Goal: Information Seeking & Learning: Learn about a topic

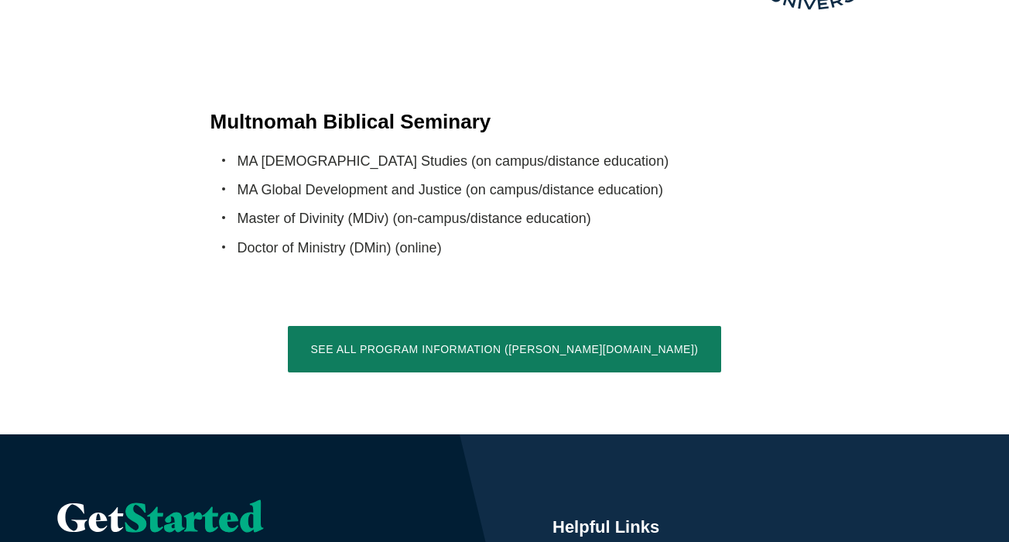
scroll to position [3102, 0]
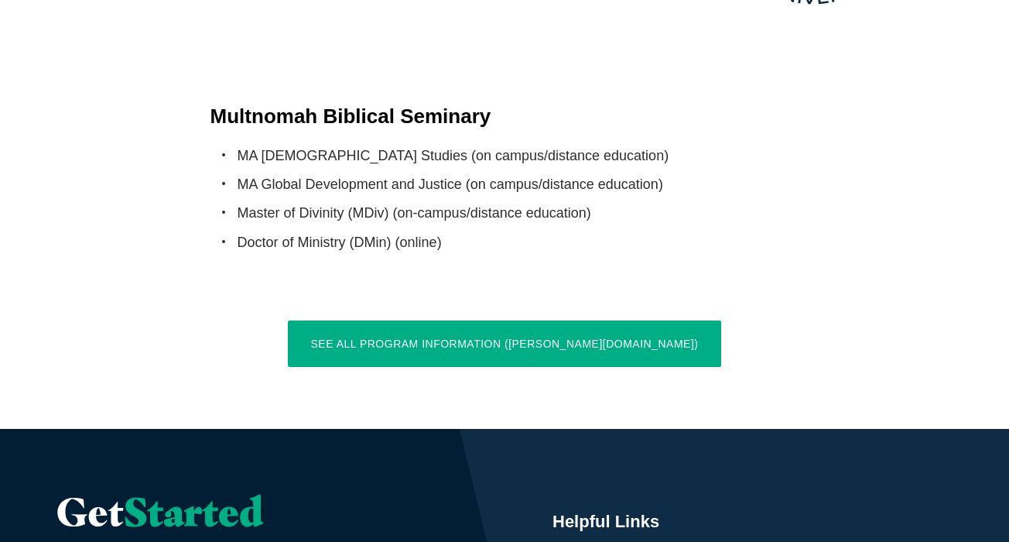
click at [497, 320] on link "See All Program Information (jessup.edu)" at bounding box center [505, 343] width 434 height 46
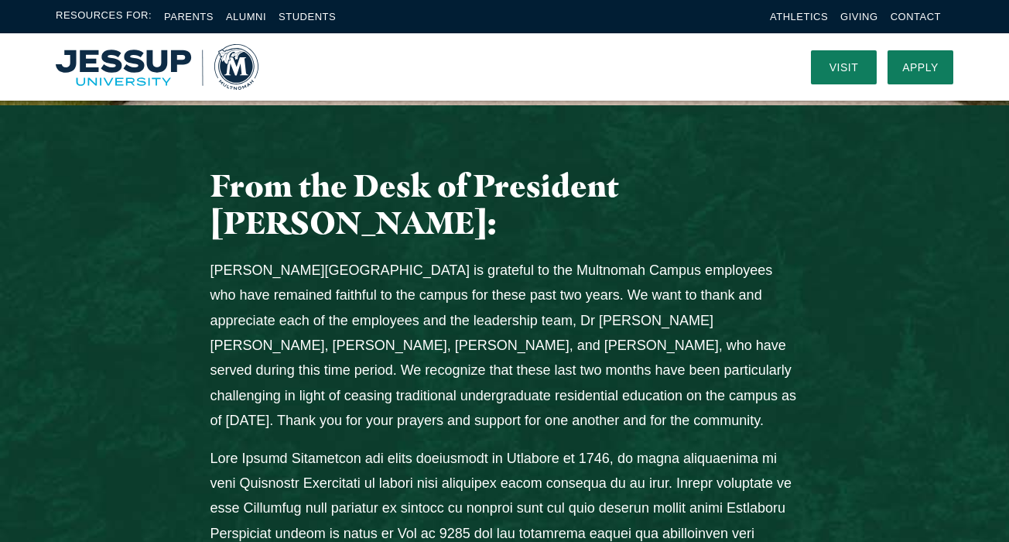
scroll to position [581, 0]
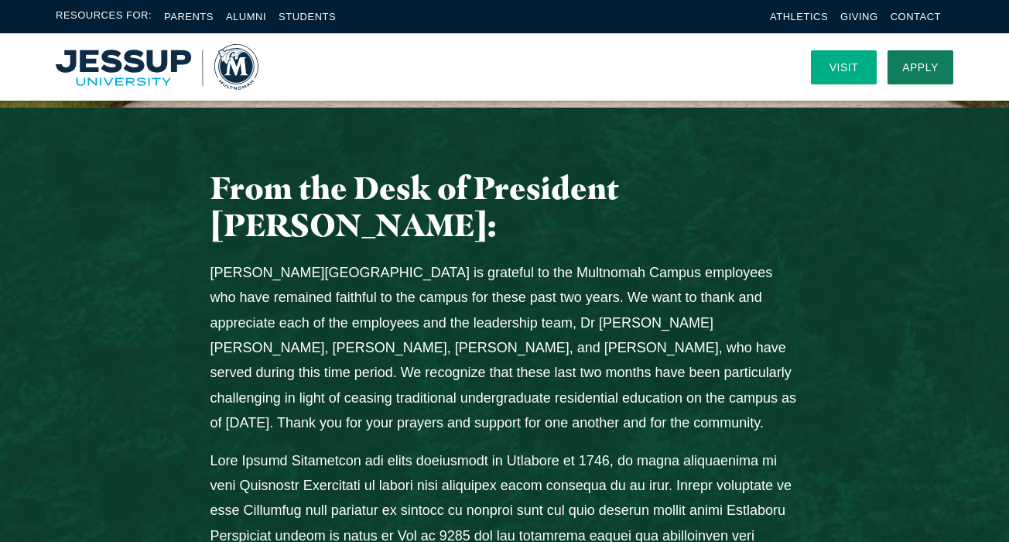
click at [844, 64] on link "Visit" at bounding box center [844, 67] width 66 height 34
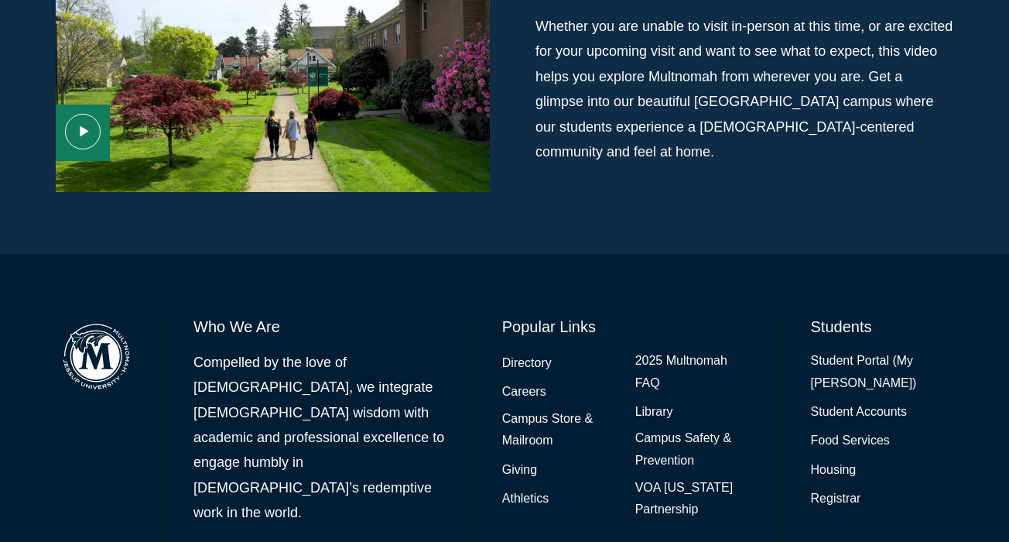
scroll to position [1203, 0]
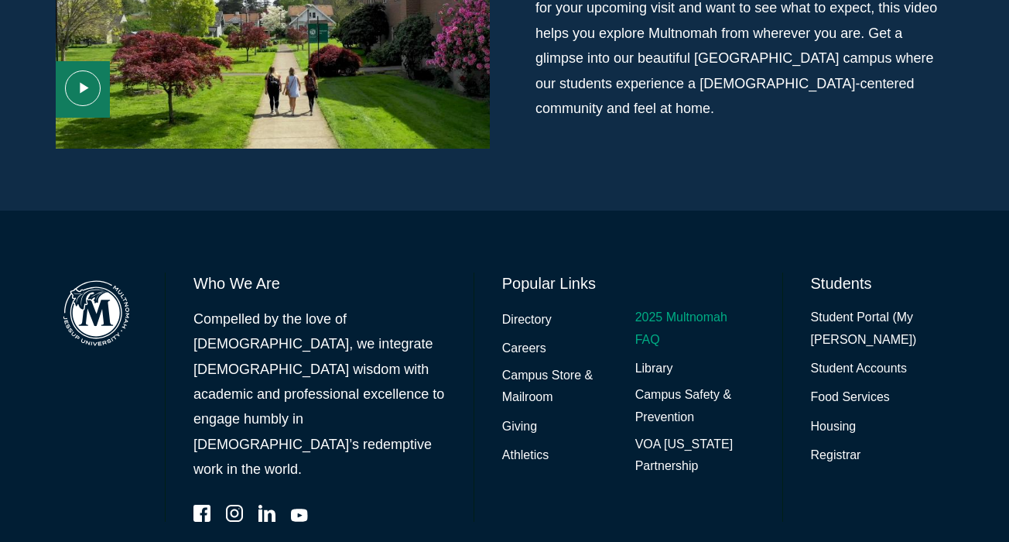
click at [661, 306] on link "2025 Multnomah FAQ" at bounding box center [694, 328] width 119 height 45
click at [643, 306] on link "2025 Multnomah FAQ" at bounding box center [694, 328] width 119 height 45
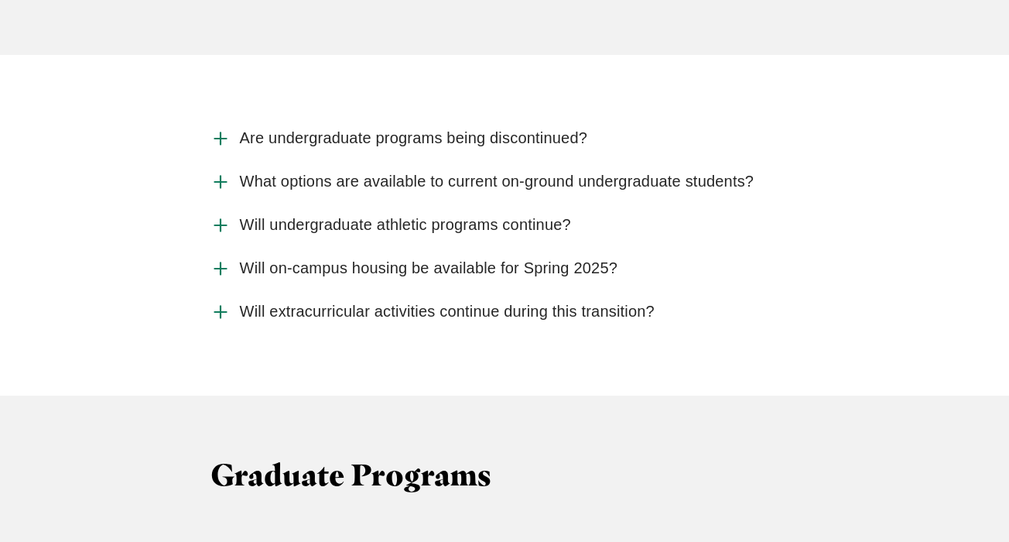
scroll to position [2244, 0]
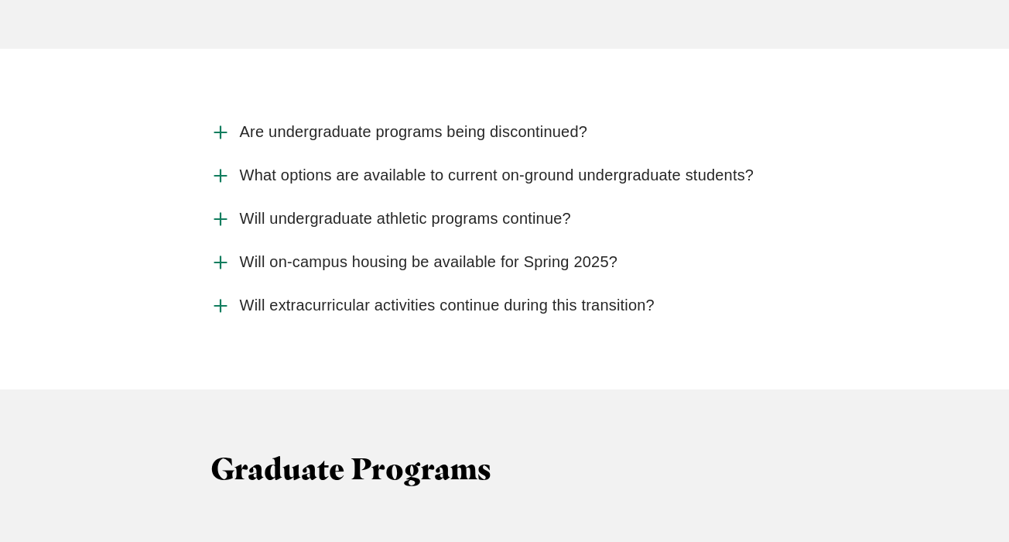
click at [222, 122] on icon "Accordion" at bounding box center [220, 132] width 20 height 20
click at [0, 0] on input "Are undergraduate programs being discontinued?" at bounding box center [0, 0] width 0 height 0
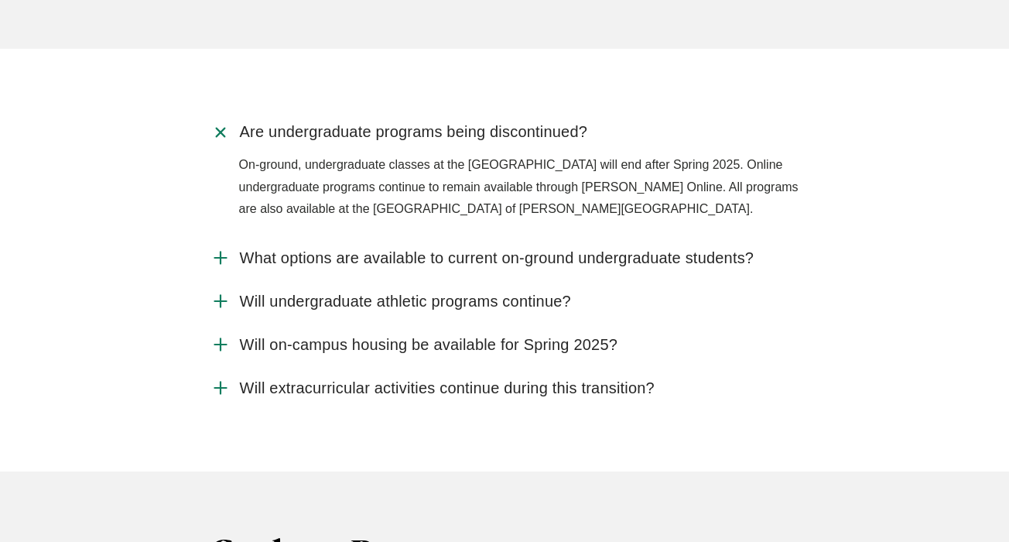
click at [222, 124] on use "Accordion" at bounding box center [220, 132] width 16 height 16
click at [0, 0] on input "Are undergraduate programs being discontinued?" at bounding box center [0, 0] width 0 height 0
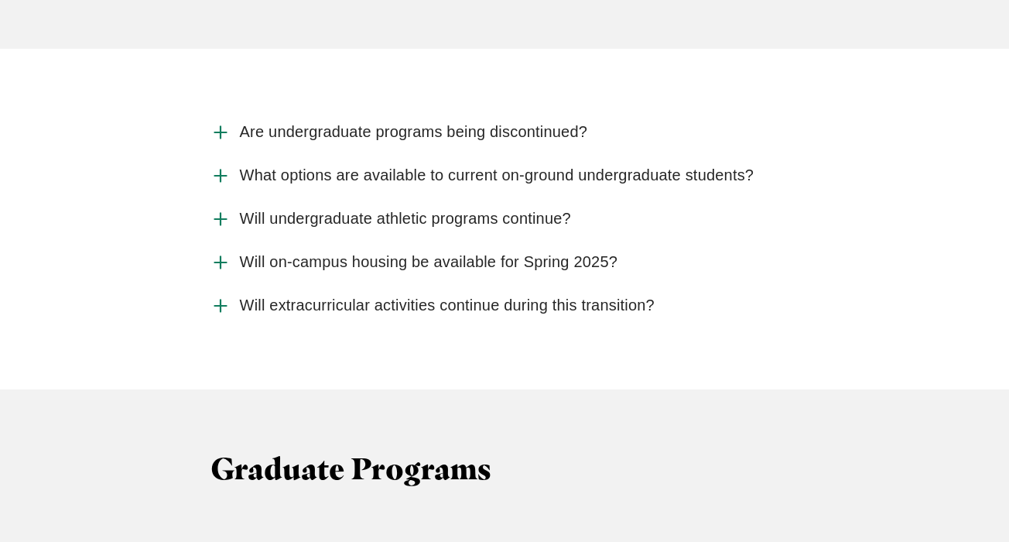
click at [220, 169] on use "Accordion" at bounding box center [220, 175] width 12 height 12
click at [0, 0] on input "What options are available to current on-ground undergraduate students?" at bounding box center [0, 0] width 0 height 0
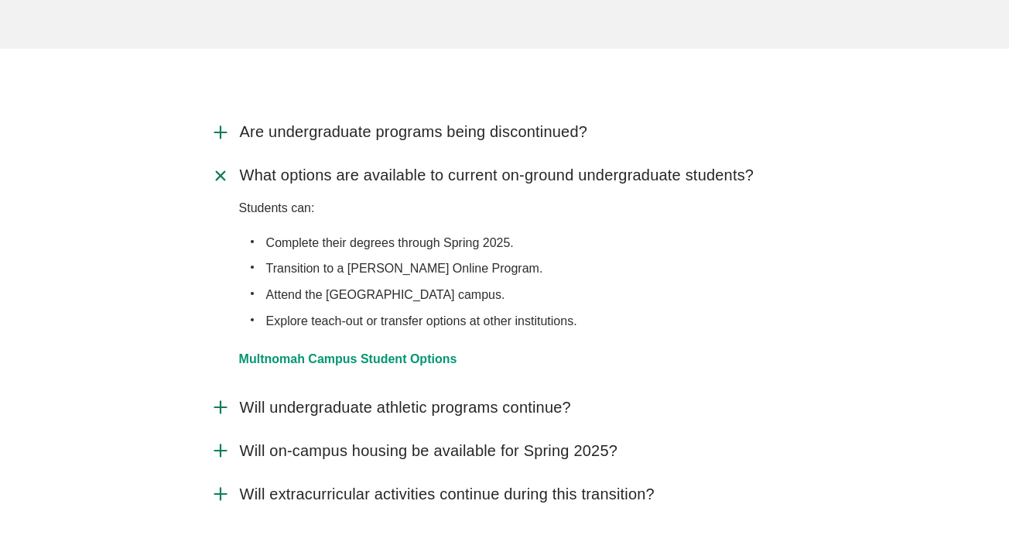
click at [219, 167] on use "Accordion" at bounding box center [220, 175] width 16 height 16
click at [0, 0] on input "What options are available to current on-ground undergraduate students?" at bounding box center [0, 0] width 0 height 0
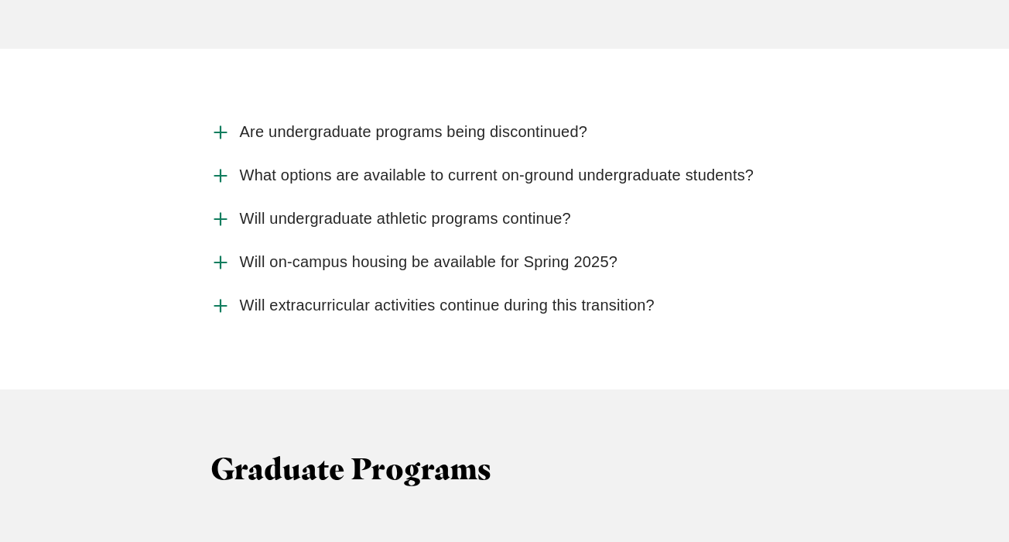
click at [220, 213] on use "Accordion" at bounding box center [220, 219] width 12 height 12
click at [0, 0] on input "Will undergraduate athletic programs continue?" at bounding box center [0, 0] width 0 height 0
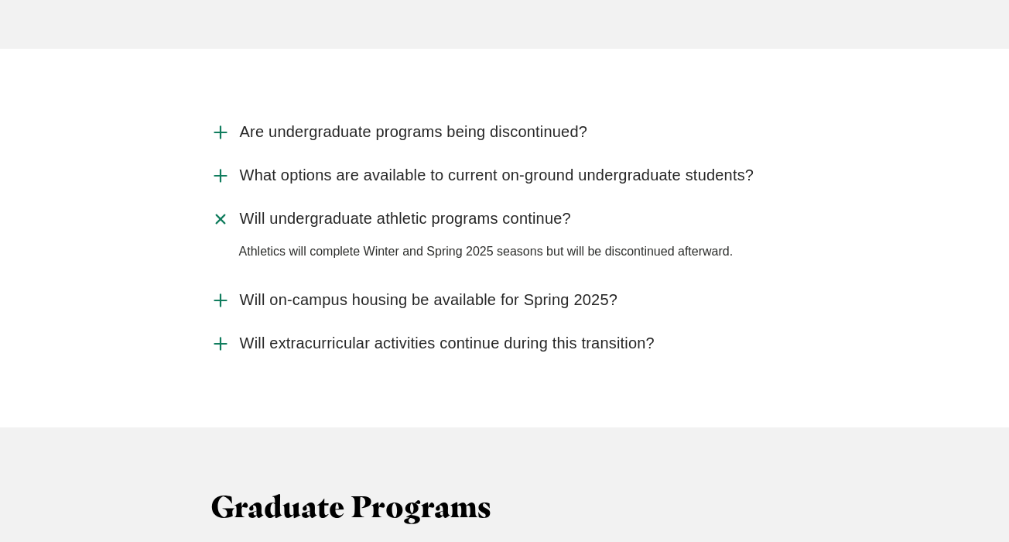
click at [220, 204] on icon "Accordion" at bounding box center [220, 218] width 29 height 29
click at [0, 0] on input "Will undergraduate athletic programs continue?" at bounding box center [0, 0] width 0 height 0
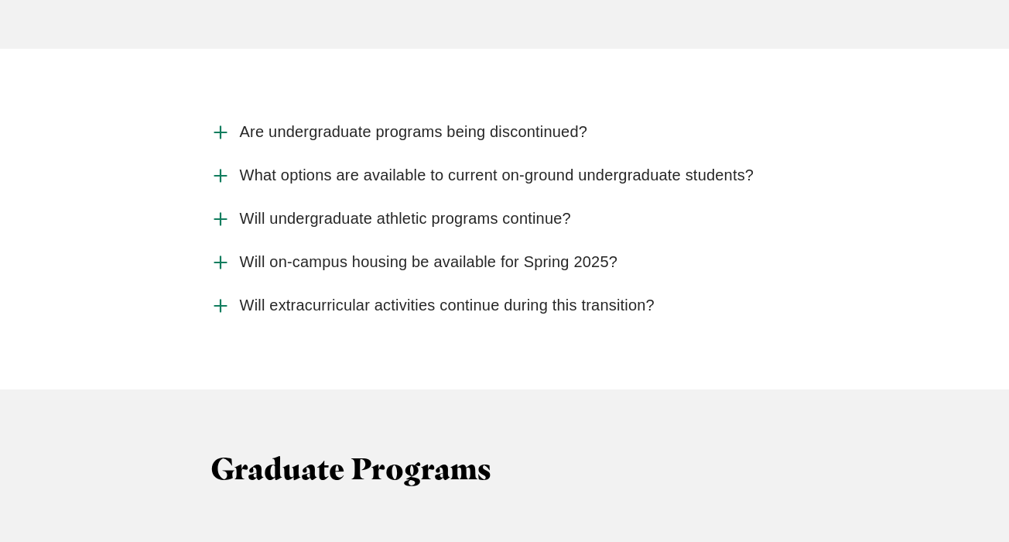
click at [218, 252] on icon "Accordion" at bounding box center [220, 262] width 20 height 20
click at [0, 0] on input "Will on-campus housing be available for Spring 2025?" at bounding box center [0, 0] width 0 height 0
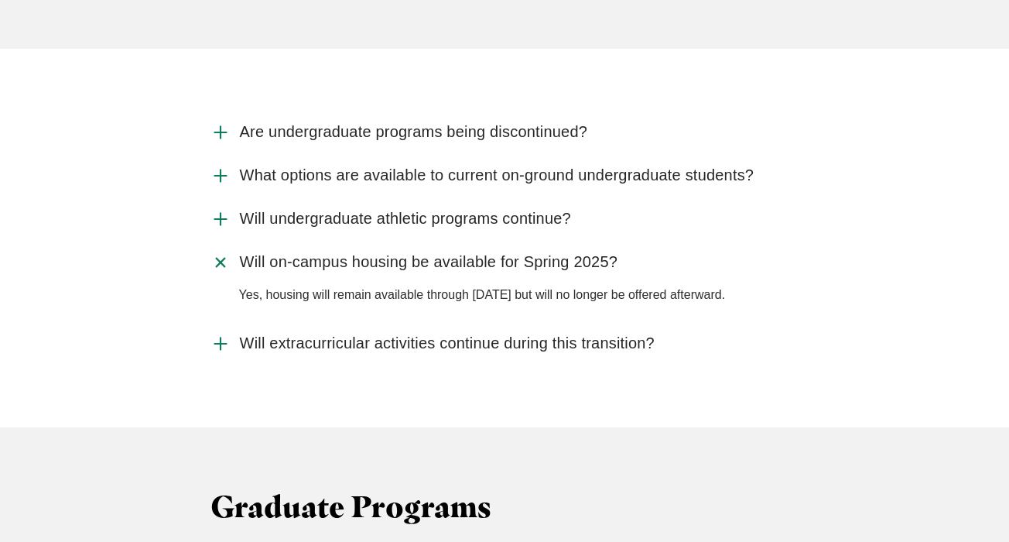
click at [218, 254] on use "Accordion" at bounding box center [220, 262] width 16 height 16
click at [0, 0] on input "Will on-campus housing be available for Spring 2025?" at bounding box center [0, 0] width 0 height 0
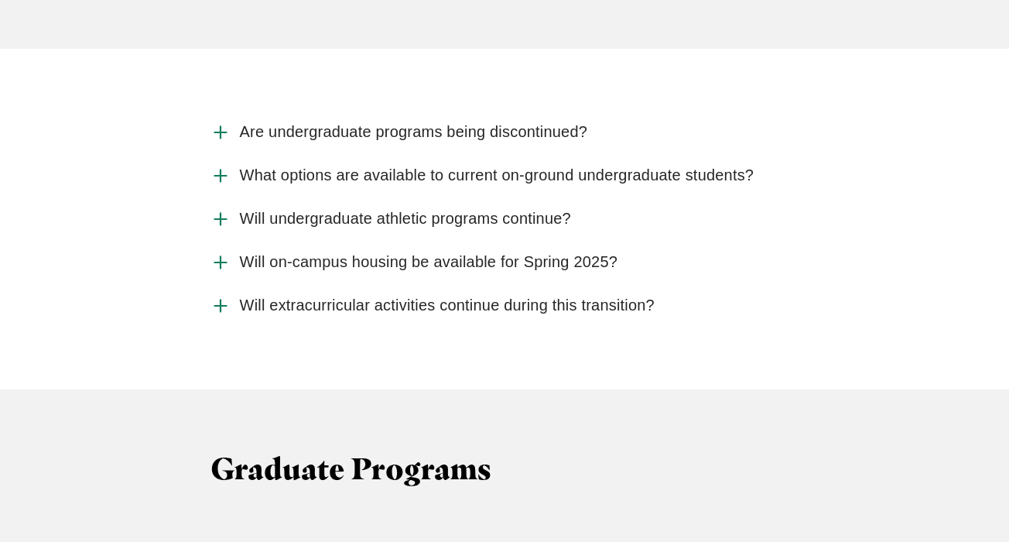
click at [221, 296] on icon "Accordion" at bounding box center [220, 306] width 20 height 20
click at [0, 0] on input "Will extracurricular activities continue during this transition?" at bounding box center [0, 0] width 0 height 0
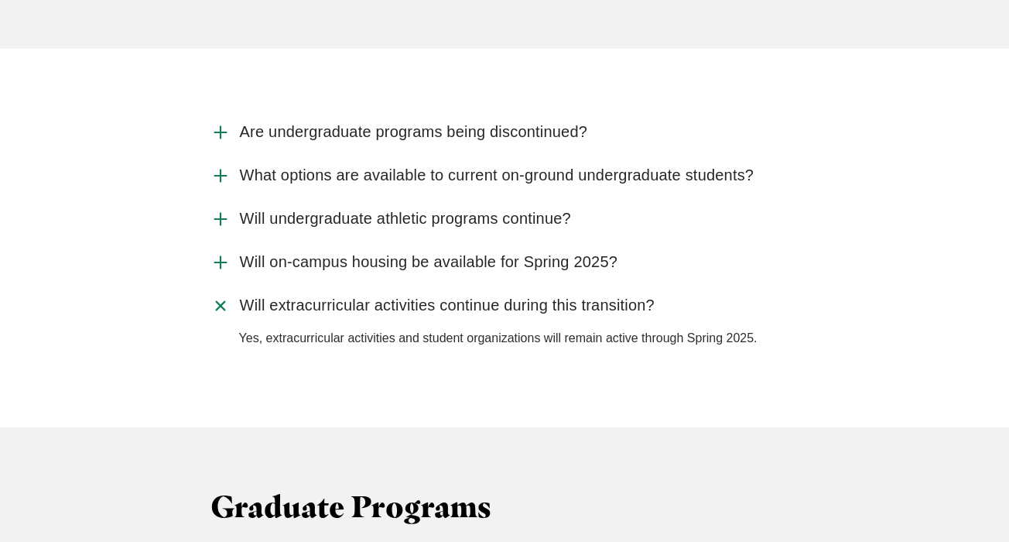
click at [221, 297] on use "Accordion" at bounding box center [220, 305] width 16 height 16
click at [0, 0] on input "Will extracurricular activities continue during this transition?" at bounding box center [0, 0] width 0 height 0
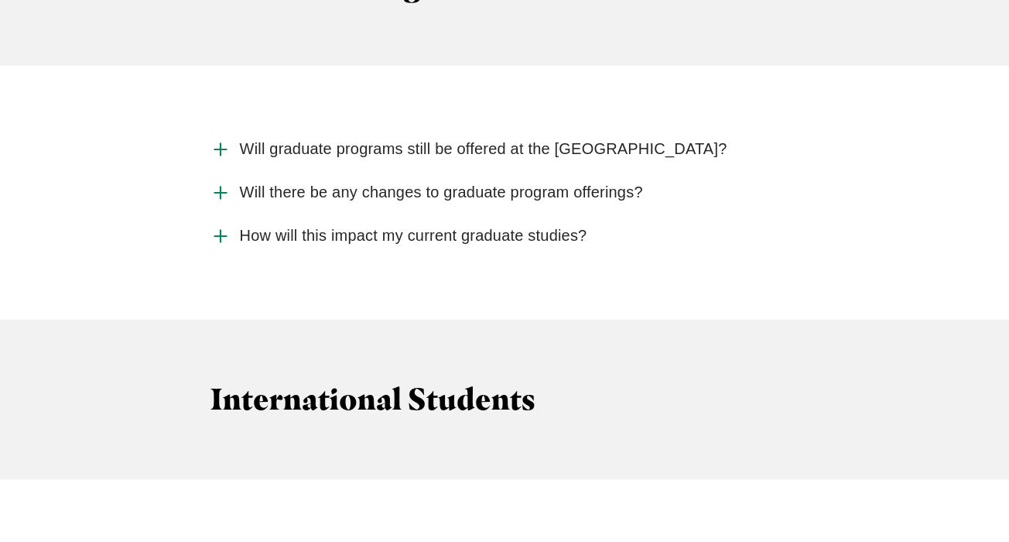
scroll to position [2724, 0]
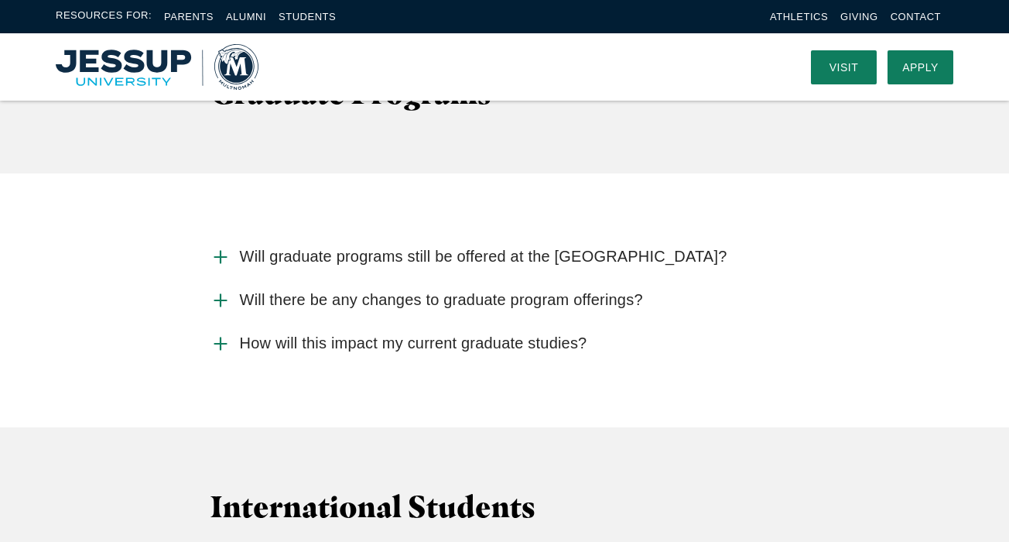
scroll to position [2622, 0]
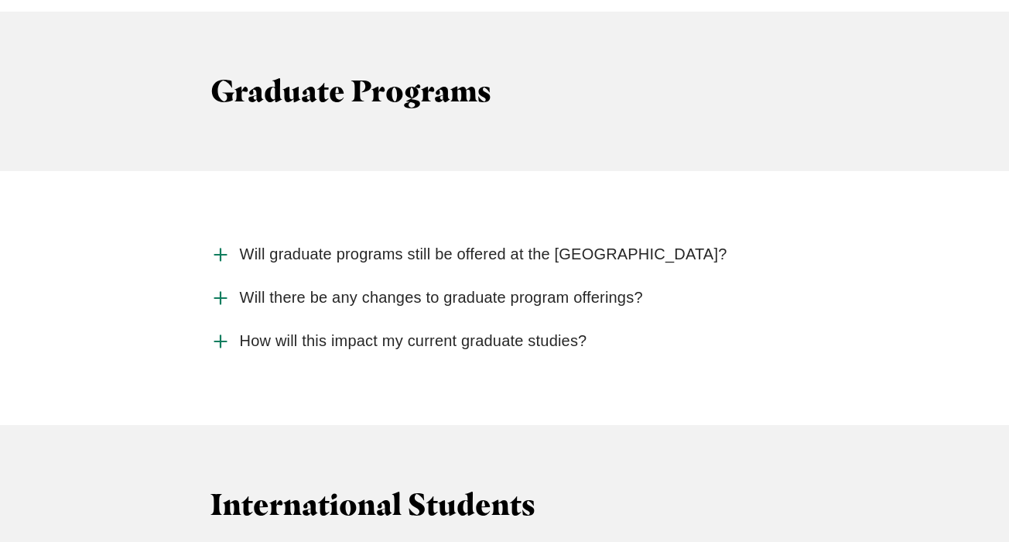
click at [222, 244] on icon "Accordion" at bounding box center [220, 254] width 20 height 20
click at [0, 0] on input "Will graduate programs still be offered at the [GEOGRAPHIC_DATA]?" at bounding box center [0, 0] width 0 height 0
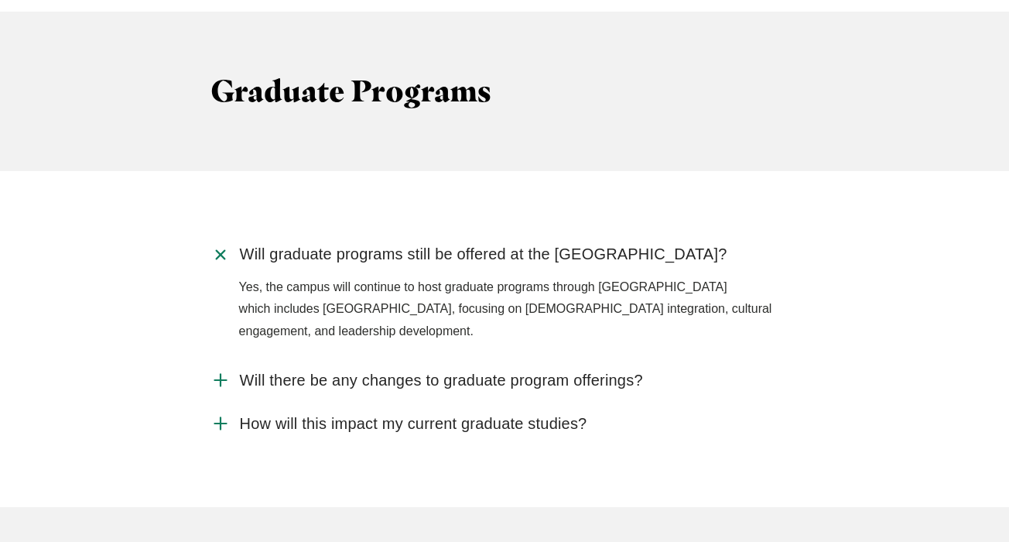
click at [222, 240] on icon "Accordion" at bounding box center [220, 254] width 29 height 29
click at [0, 0] on input "Will graduate programs still be offered at the [GEOGRAPHIC_DATA]?" at bounding box center [0, 0] width 0 height 0
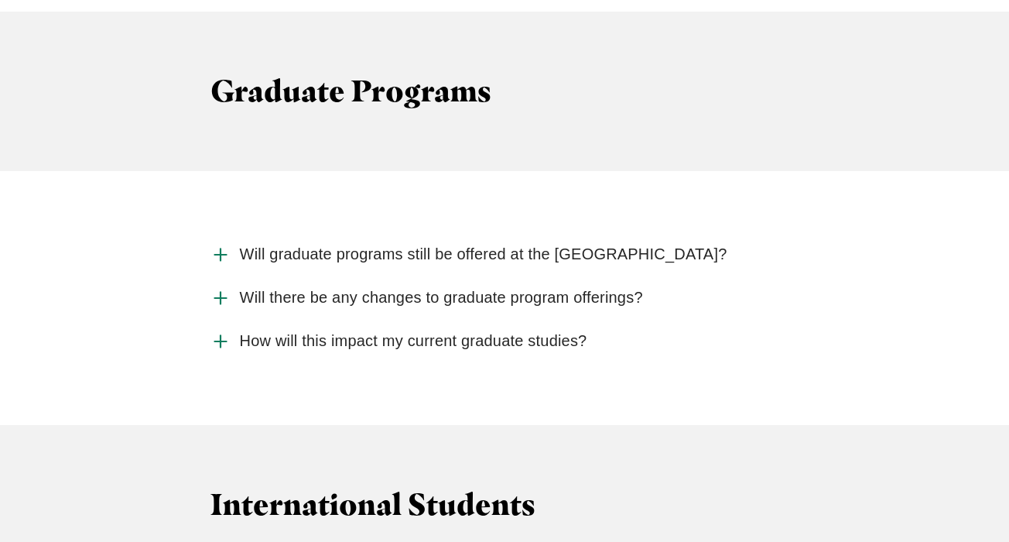
click at [225, 288] on icon "Accordion" at bounding box center [220, 298] width 20 height 20
click at [0, 0] on input "Will there be any changes to graduate program offerings?" at bounding box center [0, 0] width 0 height 0
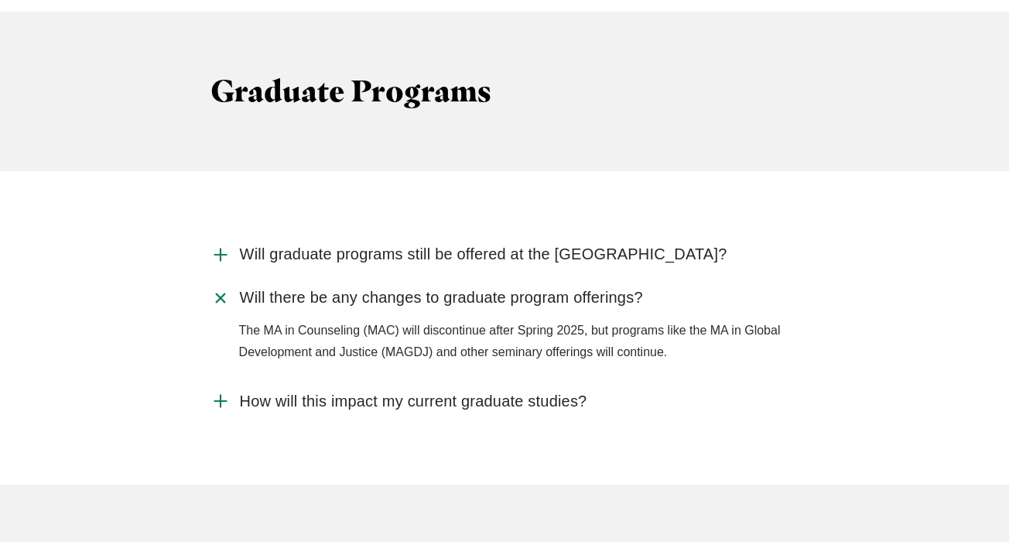
click at [225, 283] on icon "Accordion" at bounding box center [220, 297] width 29 height 29
click at [0, 0] on input "Will there be any changes to graduate program offerings?" at bounding box center [0, 0] width 0 height 0
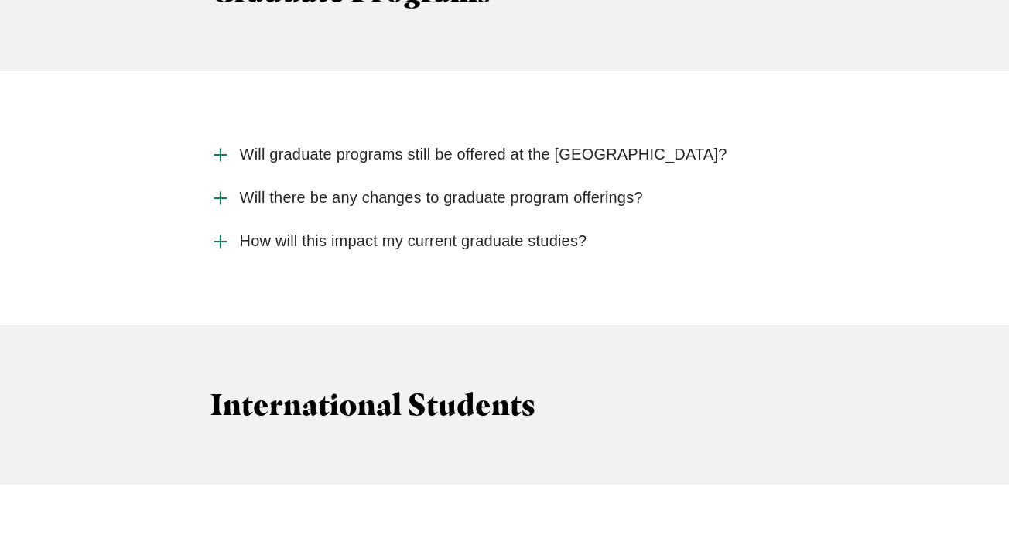
scroll to position [2722, 0]
click at [221, 234] on use "Accordion" at bounding box center [220, 240] width 12 height 12
click at [0, 0] on input "How will this impact my current graduate studies?" at bounding box center [0, 0] width 0 height 0
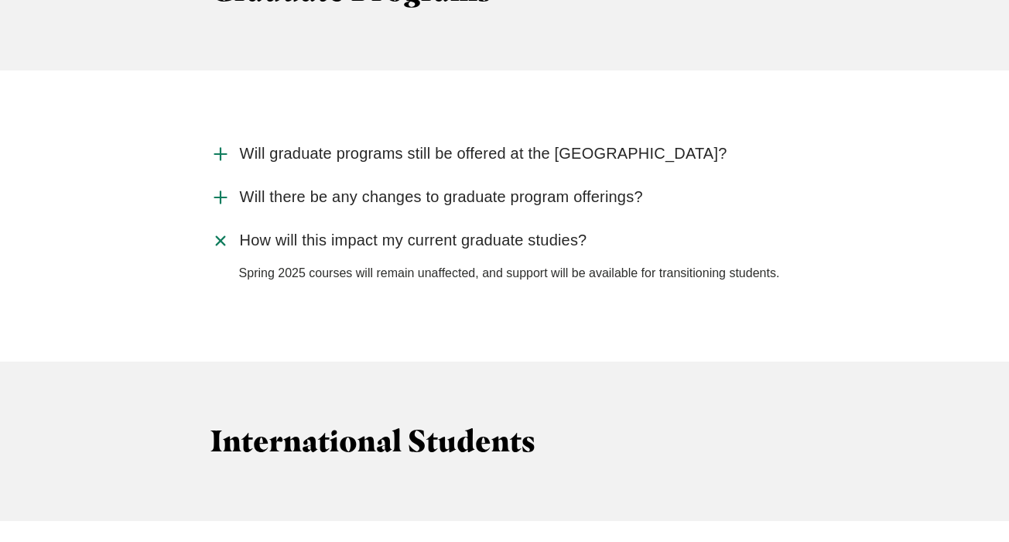
click at [221, 232] on use "Accordion" at bounding box center [220, 240] width 16 height 16
click at [0, 0] on input "How will this impact my current graduate studies?" at bounding box center [0, 0] width 0 height 0
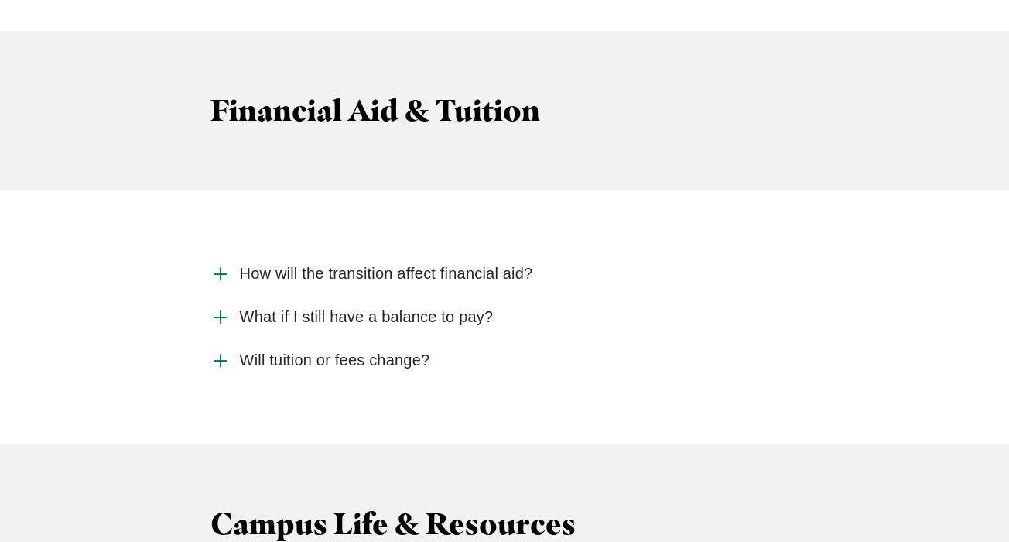
scroll to position [3398, 0]
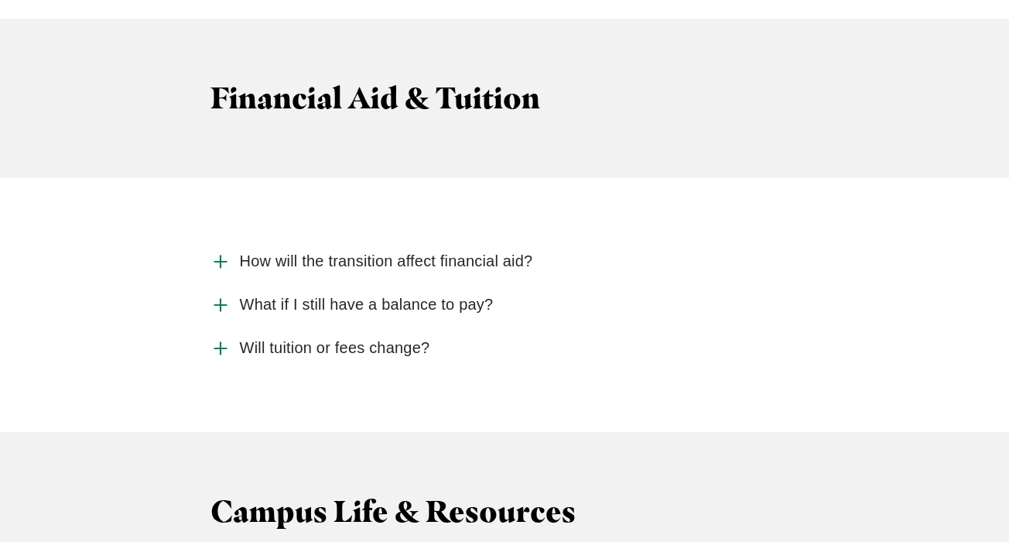
click at [220, 342] on use "Accordion" at bounding box center [220, 348] width 12 height 12
click at [0, 0] on input "Will tuition or fees change?" at bounding box center [0, 0] width 0 height 0
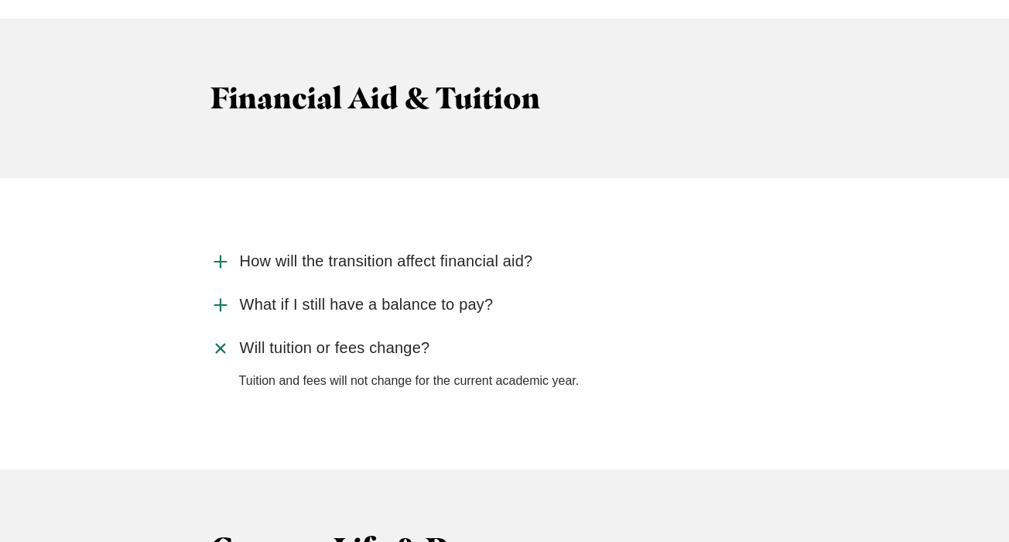
click at [220, 333] on icon "Accordion" at bounding box center [220, 347] width 29 height 29
click at [0, 0] on input "Will tuition or fees change?" at bounding box center [0, 0] width 0 height 0
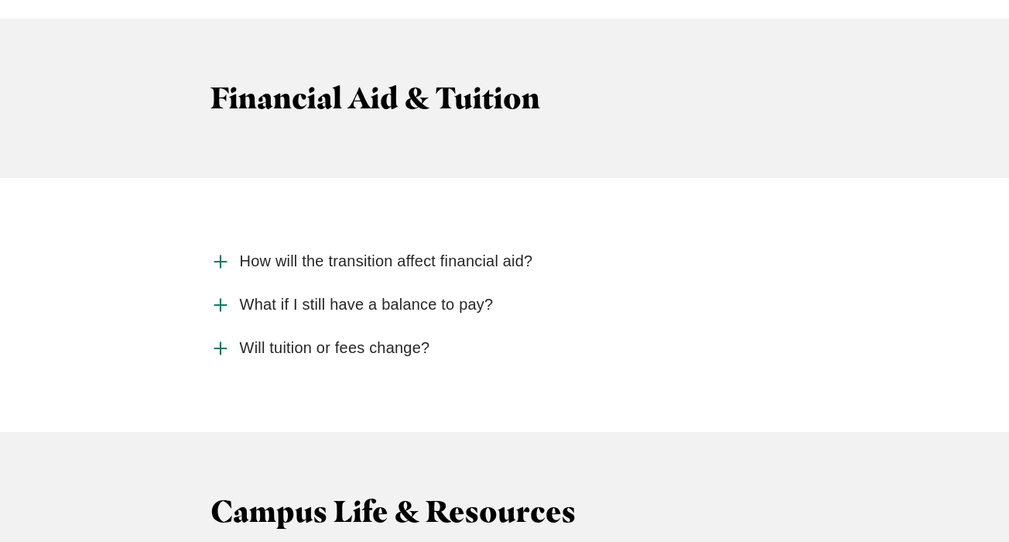
click at [221, 251] on icon "Accordion" at bounding box center [220, 261] width 20 height 20
click at [0, 0] on input "How will the transition affect financial aid?" at bounding box center [0, 0] width 0 height 0
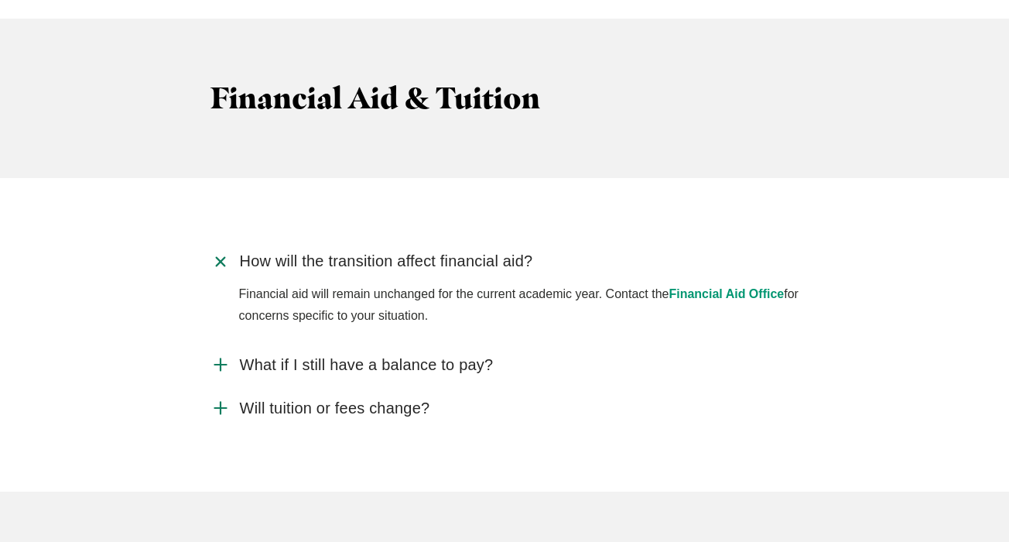
click at [221, 253] on use "Accordion" at bounding box center [220, 261] width 16 height 16
click at [0, 0] on input "How will the transition affect financial aid?" at bounding box center [0, 0] width 0 height 0
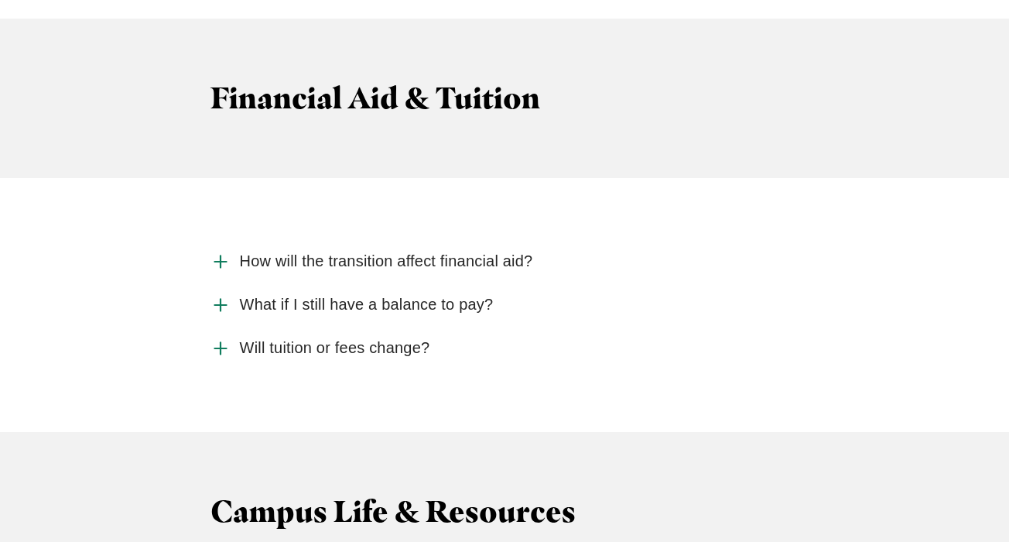
click at [222, 295] on icon "Accordion" at bounding box center [220, 305] width 20 height 20
click at [0, 0] on input "What if I still have a balance to pay?" at bounding box center [0, 0] width 0 height 0
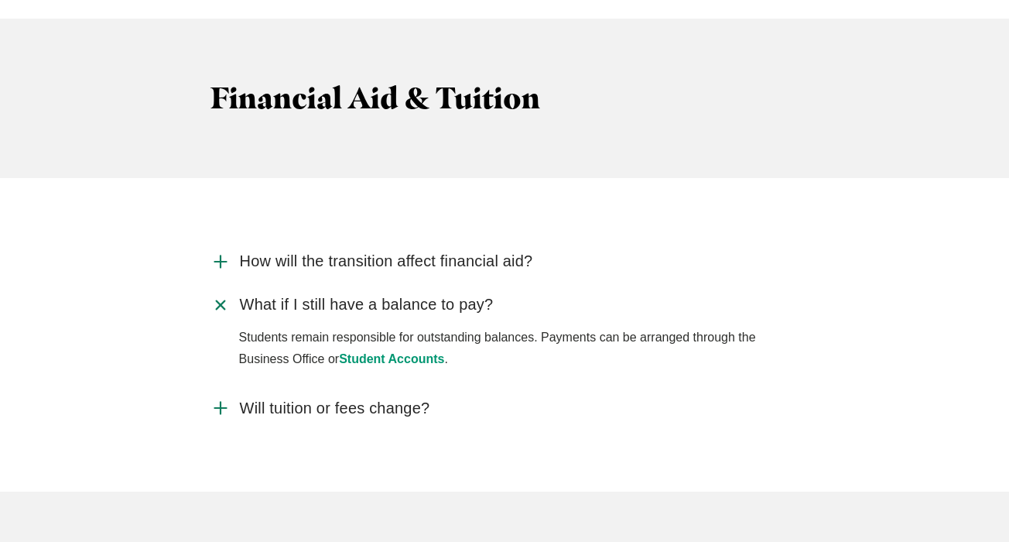
click at [221, 290] on icon "Accordion" at bounding box center [220, 304] width 29 height 29
click at [0, 0] on input "What if I still have a balance to pay?" at bounding box center [0, 0] width 0 height 0
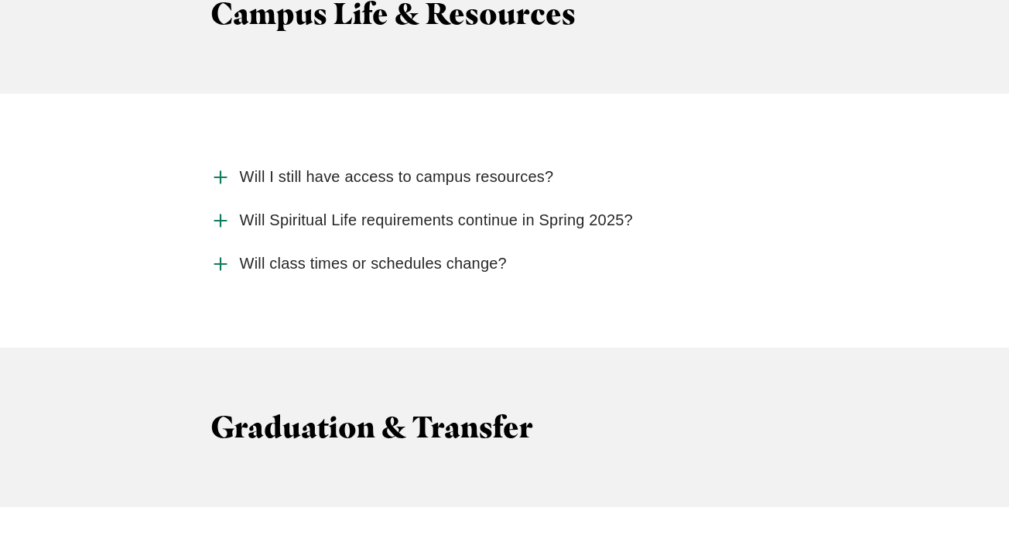
scroll to position [3902, 0]
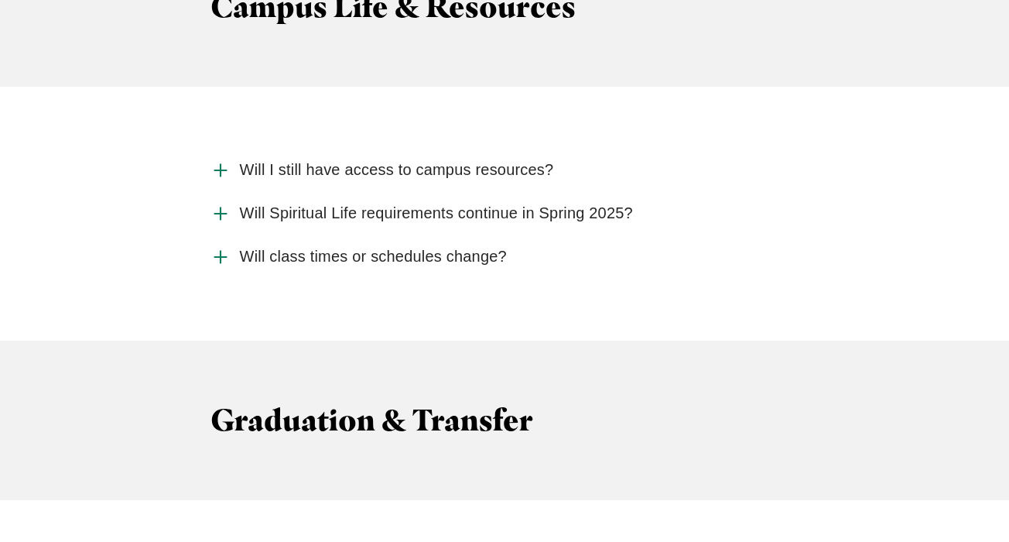
click at [220, 160] on icon "Accordion" at bounding box center [220, 170] width 20 height 20
click at [0, 0] on input "Will I still have access to campus resources?" at bounding box center [0, 0] width 0 height 0
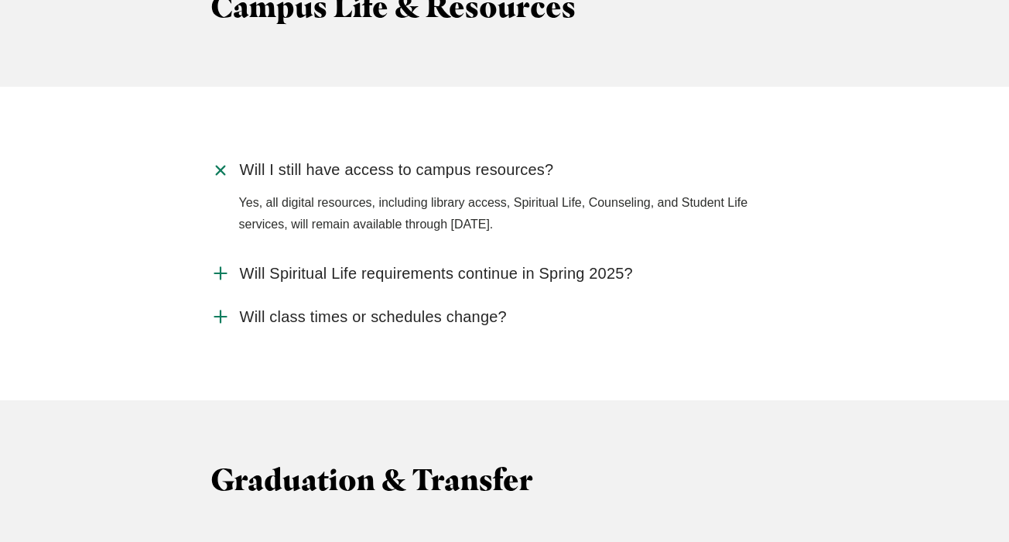
click at [220, 162] on use "Accordion" at bounding box center [220, 170] width 16 height 16
click at [0, 0] on input "Will I still have access to campus resources?" at bounding box center [0, 0] width 0 height 0
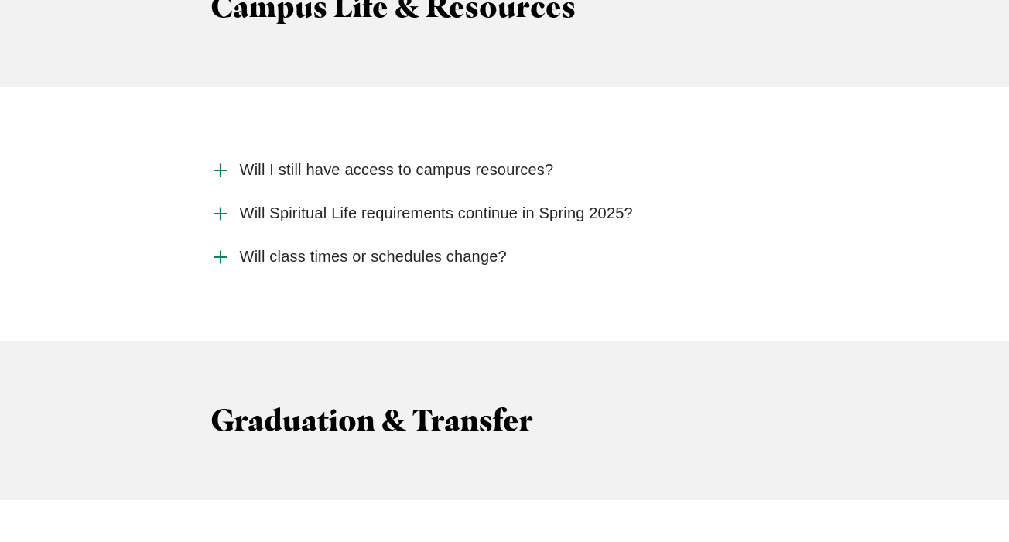
click at [219, 207] on use "Accordion" at bounding box center [220, 213] width 12 height 12
click at [0, 0] on input "Will Spiritual Life requirements continue in Spring 2025?" at bounding box center [0, 0] width 0 height 0
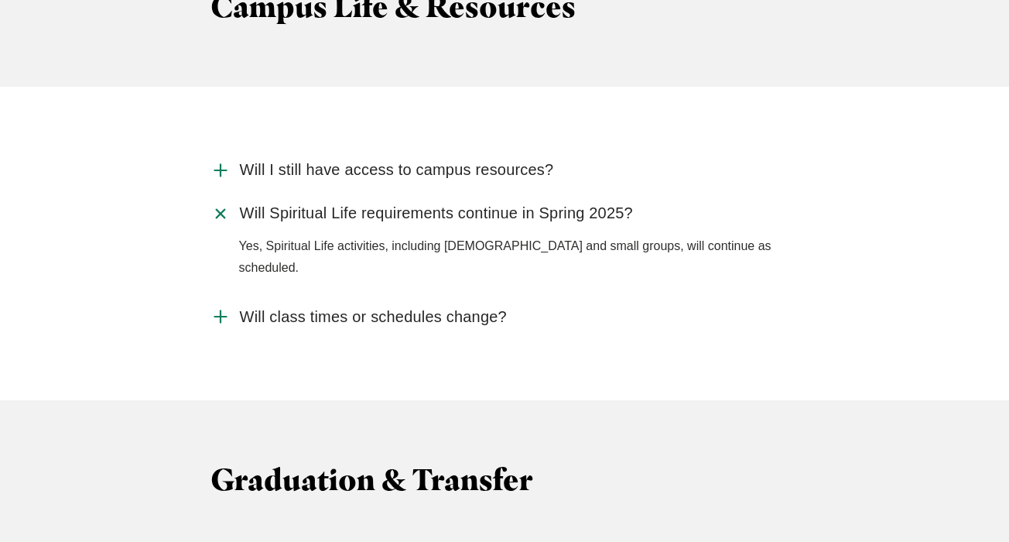
click at [219, 205] on use "Accordion" at bounding box center [220, 213] width 16 height 16
click at [0, 0] on input "Will Spiritual Life requirements continue in Spring 2025?" at bounding box center [0, 0] width 0 height 0
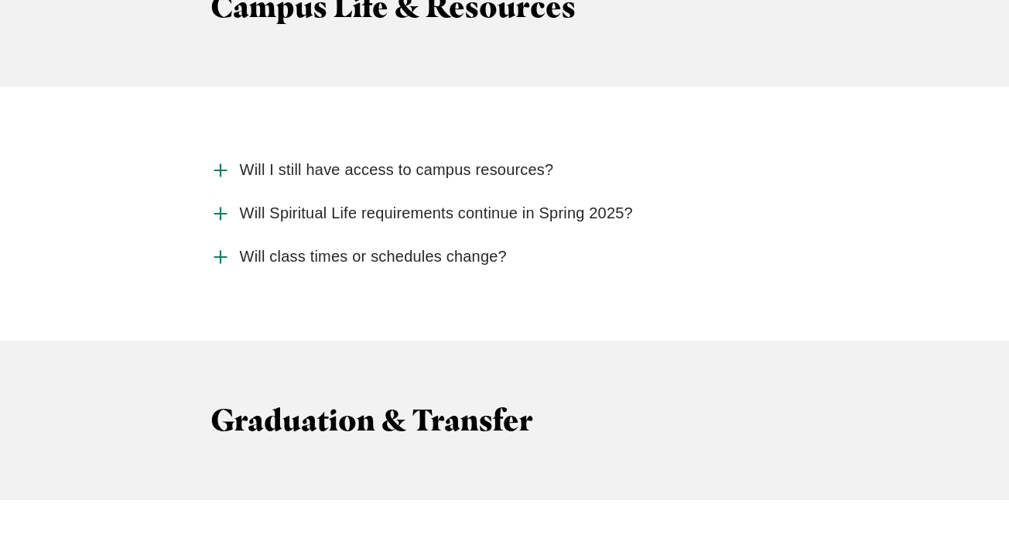
click at [220, 251] on use "Accordion" at bounding box center [220, 257] width 12 height 12
click at [0, 0] on input "Will class times or schedules change?" at bounding box center [0, 0] width 0 height 0
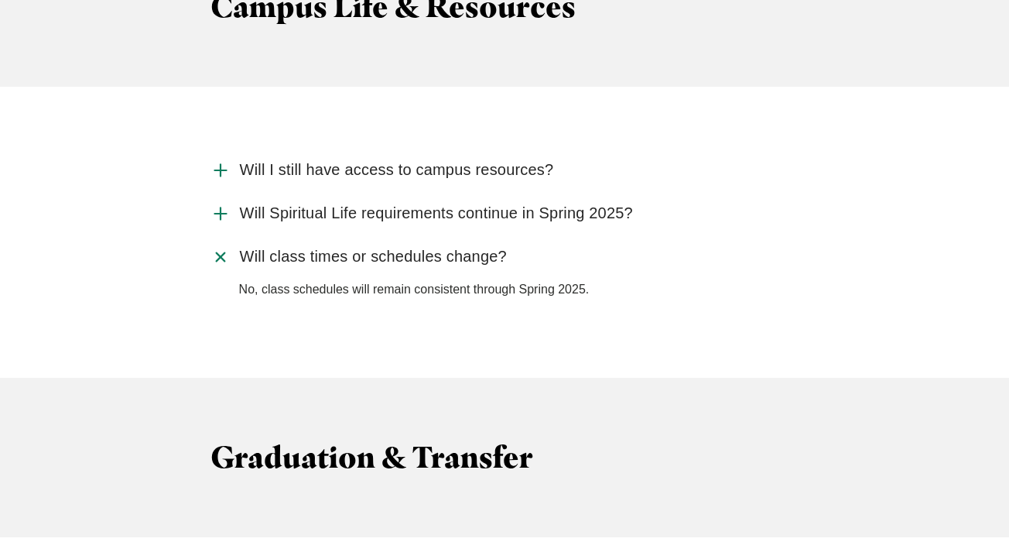
click at [220, 248] on use "Accordion" at bounding box center [220, 256] width 16 height 16
click at [0, 0] on input "Will class times or schedules change?" at bounding box center [0, 0] width 0 height 0
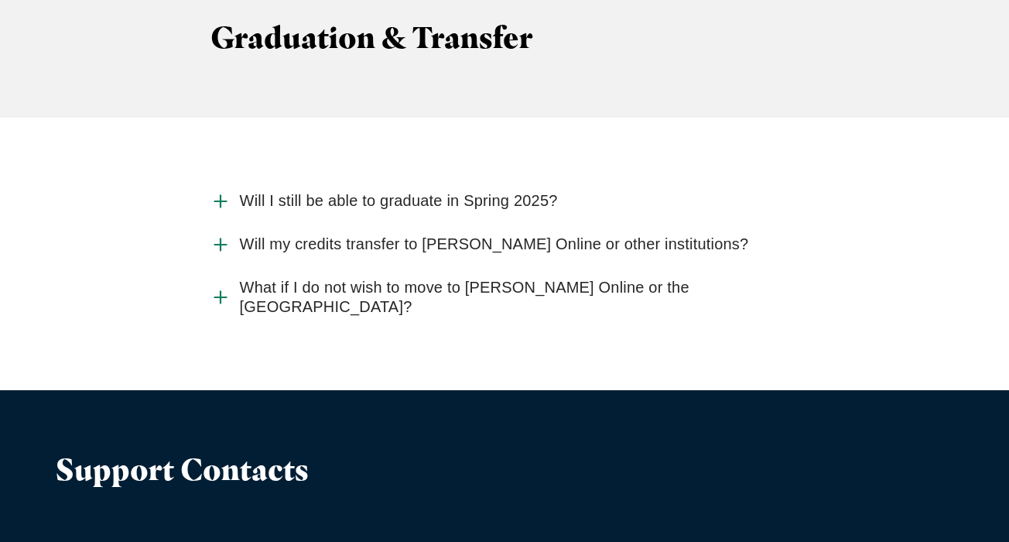
scroll to position [4292, 0]
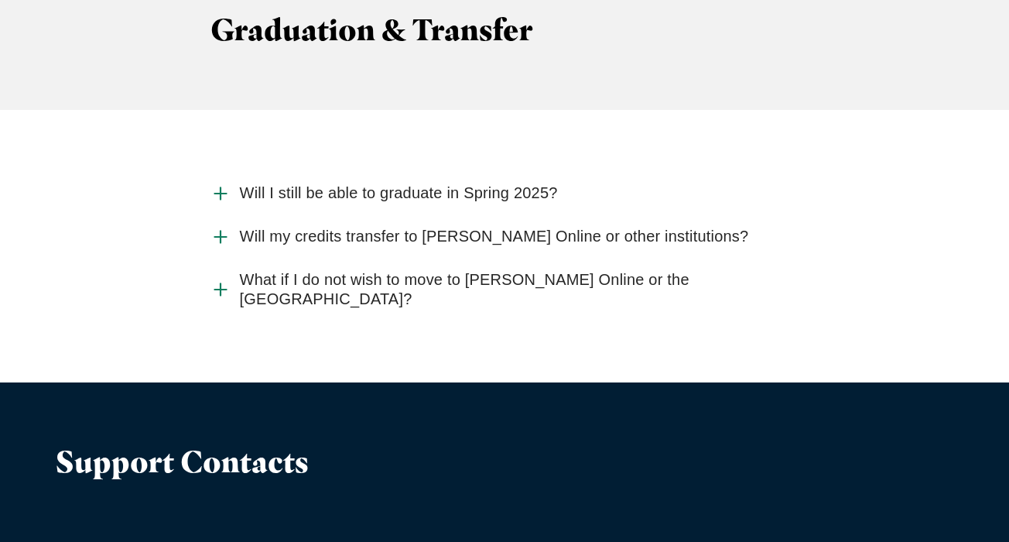
click at [218, 231] on use "Accordion" at bounding box center [220, 237] width 12 height 12
click at [0, 0] on input "Will my credits transfer to [PERSON_NAME] Online or other institutions?" at bounding box center [0, 0] width 0 height 0
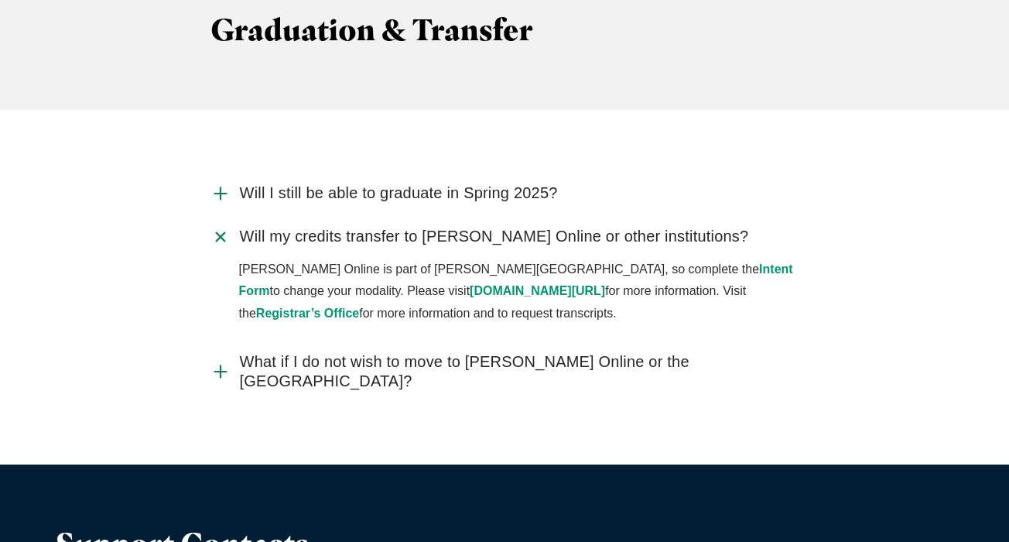
click at [218, 228] on use "Accordion" at bounding box center [220, 236] width 16 height 16
click at [0, 0] on input "Will my credits transfer to [PERSON_NAME] Online or other institutions?" at bounding box center [0, 0] width 0 height 0
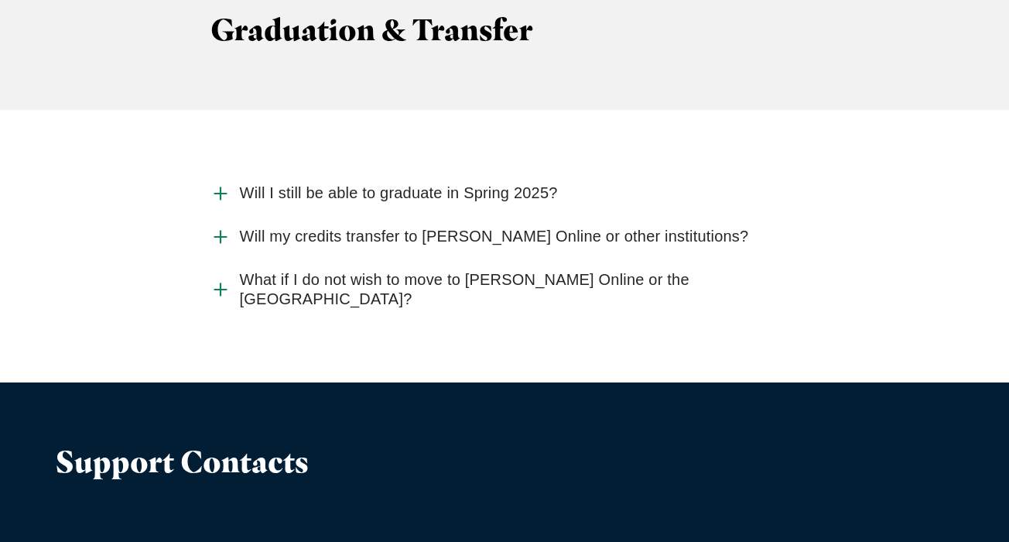
click at [220, 283] on use "Accordion" at bounding box center [220, 289] width 12 height 12
click at [0, 0] on input "What if I do not wish to move to [PERSON_NAME] Online or the [GEOGRAPHIC_DATA]?" at bounding box center [0, 0] width 0 height 0
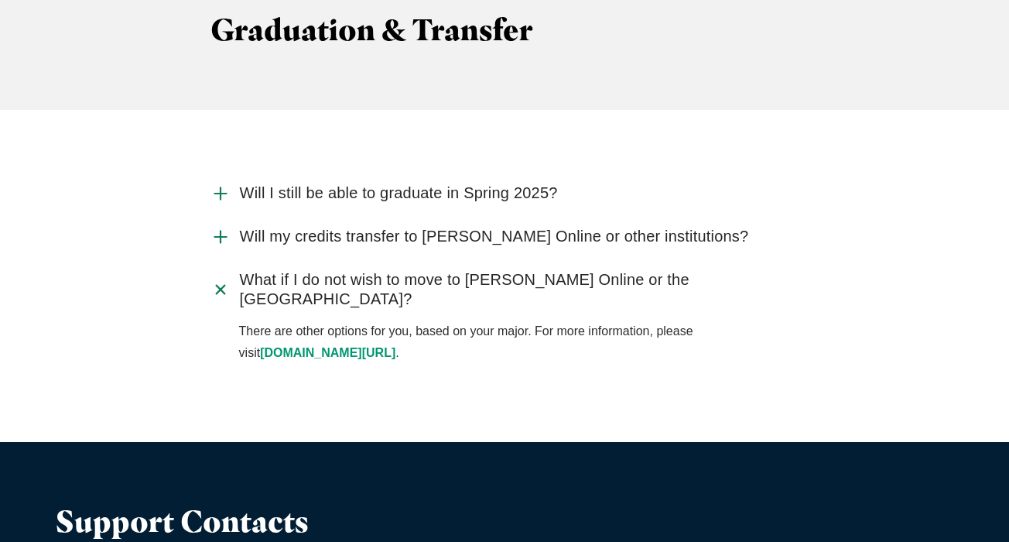
click at [220, 281] on use "Accordion" at bounding box center [220, 289] width 16 height 16
click at [0, 0] on input "What if I do not wish to move to [PERSON_NAME] Online or the [GEOGRAPHIC_DATA]?" at bounding box center [0, 0] width 0 height 0
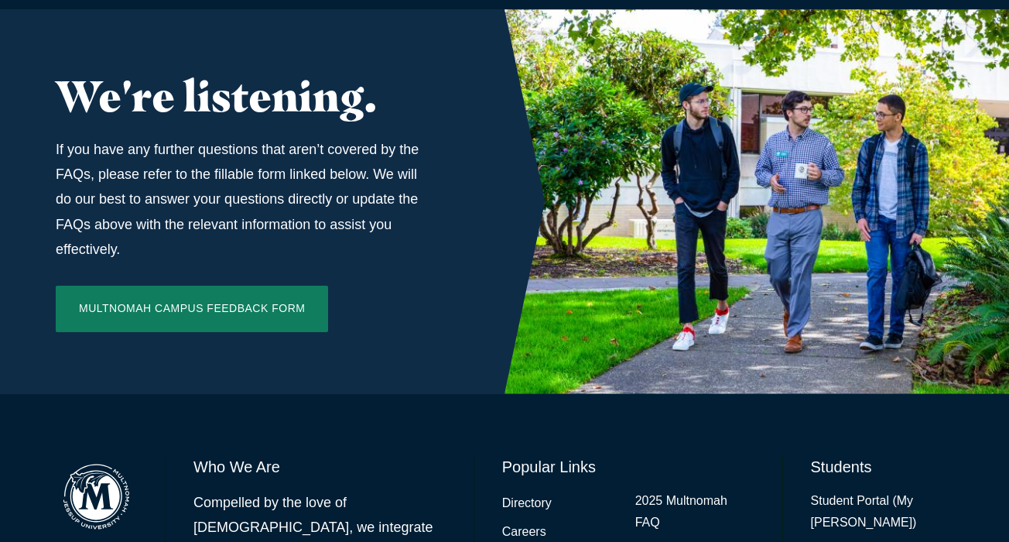
scroll to position [5216, 0]
